Goal: Navigation & Orientation: Find specific page/section

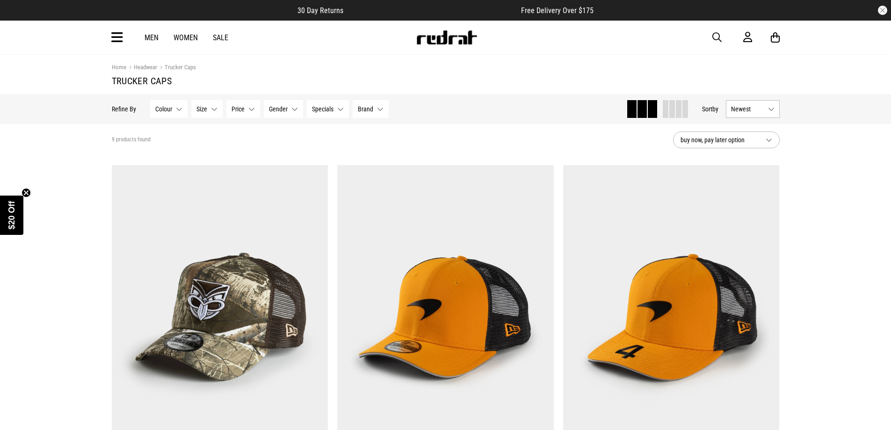
click at [153, 64] on link "Headwear" at bounding box center [141, 68] width 31 height 9
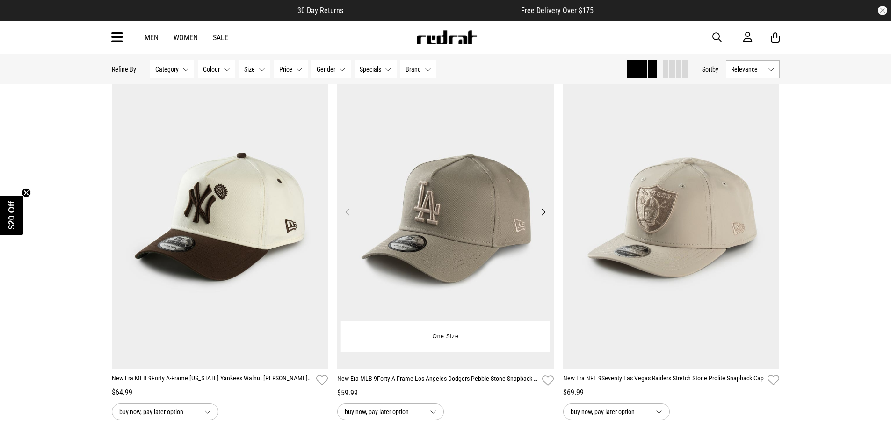
scroll to position [1216, 0]
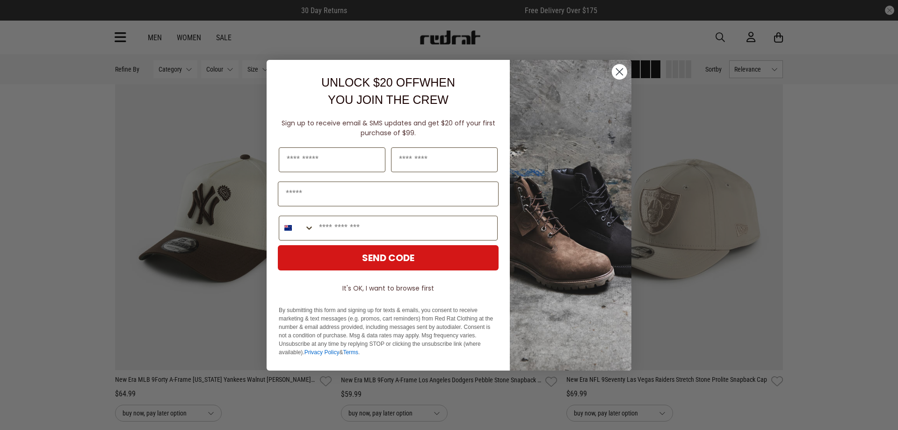
drag, startPoint x: 615, startPoint y: 69, endPoint x: 625, endPoint y: 110, distance: 42.9
click at [616, 69] on circle "Close dialog" at bounding box center [619, 71] width 15 height 15
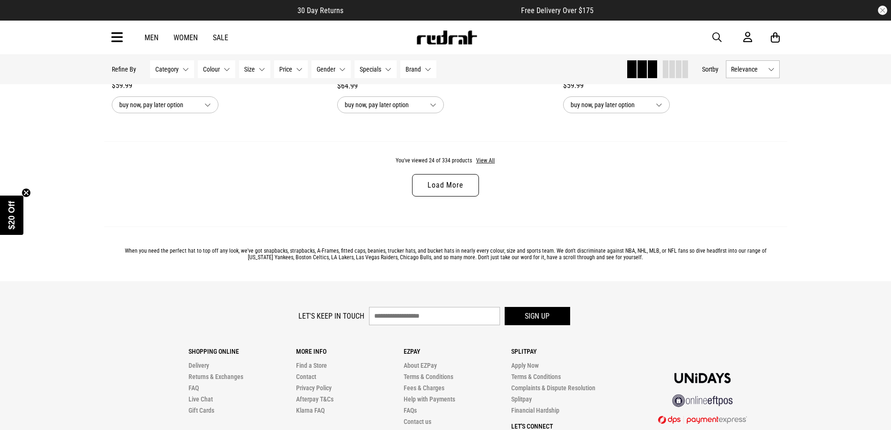
scroll to position [2947, 0]
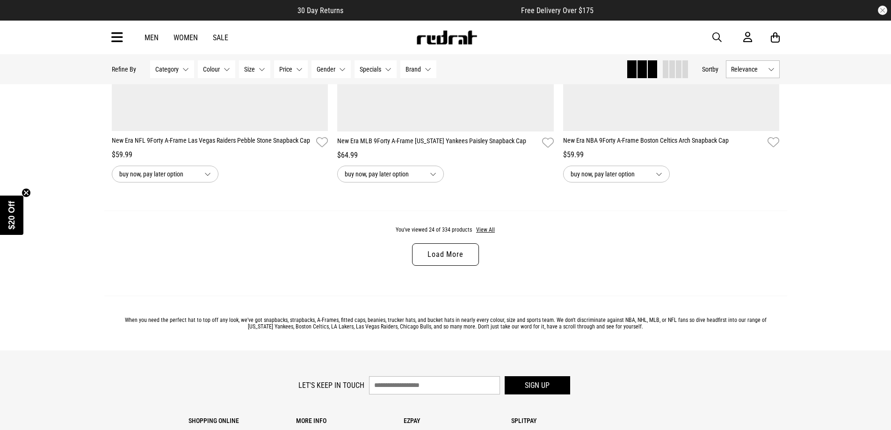
click at [457, 254] on link "Load More" at bounding box center [445, 254] width 66 height 22
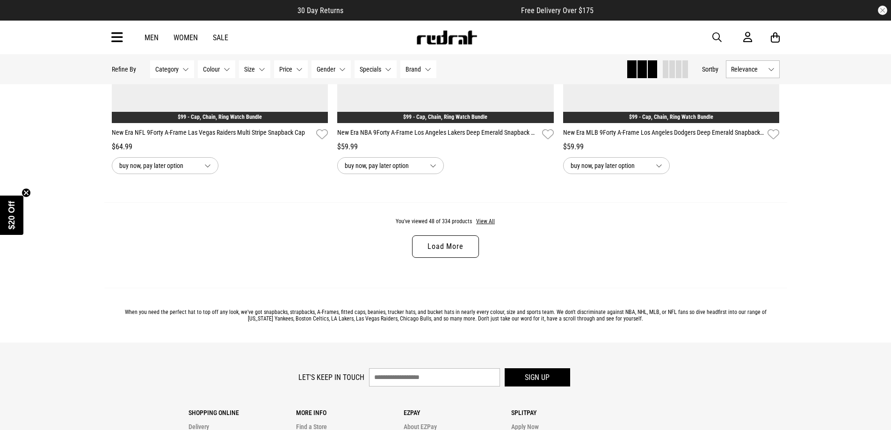
scroll to position [6081, 0]
